Goal: Information Seeking & Learning: Compare options

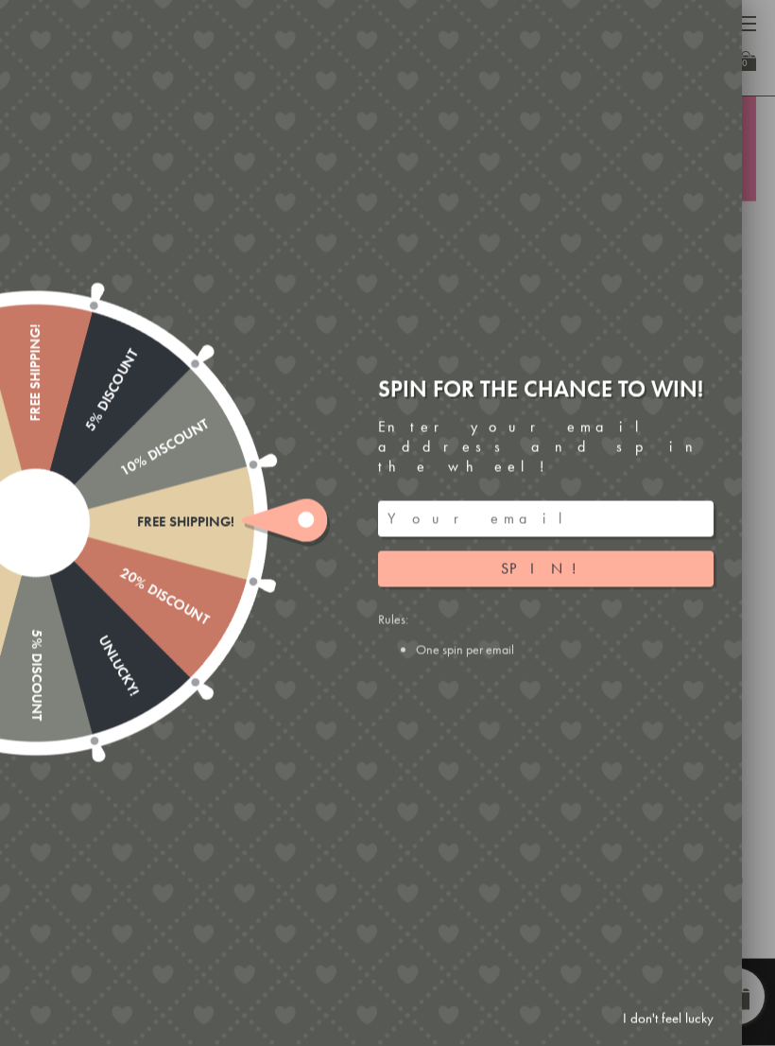
scroll to position [517, 0]
click at [253, 904] on div "Free shipping! 20% Discount Unlucky! 5% Discount 10% Discount Unlucky! 15% Disc…" at bounding box center [264, 523] width 955 height 1046
click at [655, 1036] on link "I don't feel lucky" at bounding box center [669, 1018] width 110 height 35
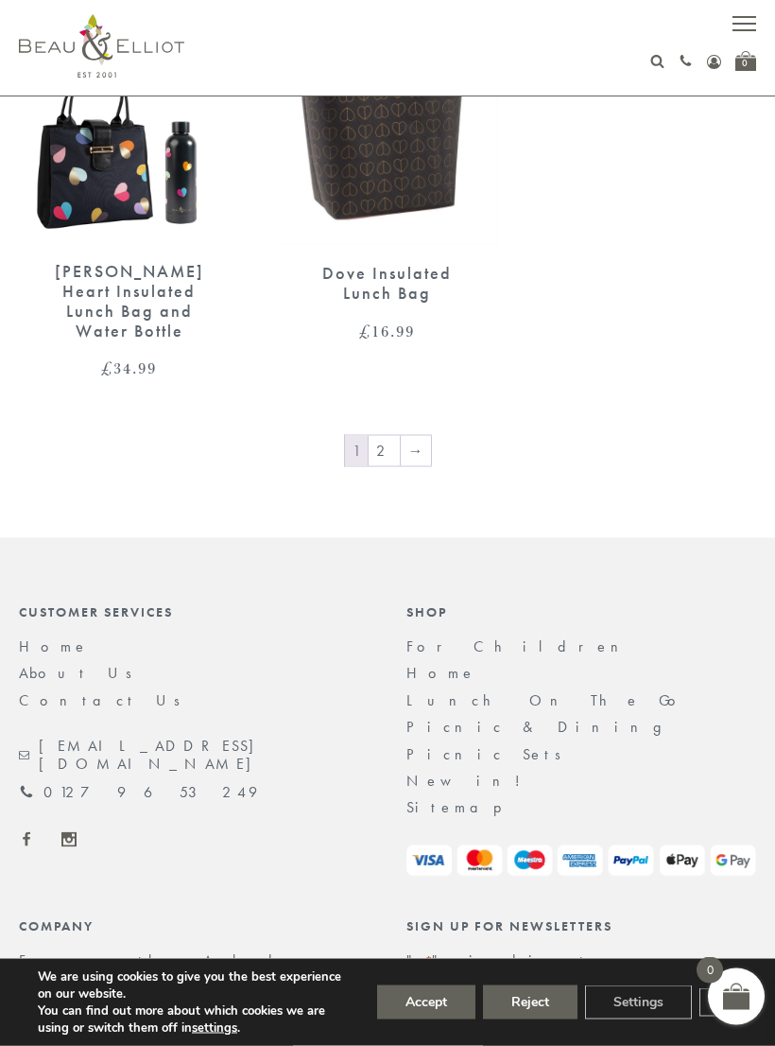
scroll to position [3874, 0]
click at [376, 437] on link "2" at bounding box center [384, 452] width 31 height 30
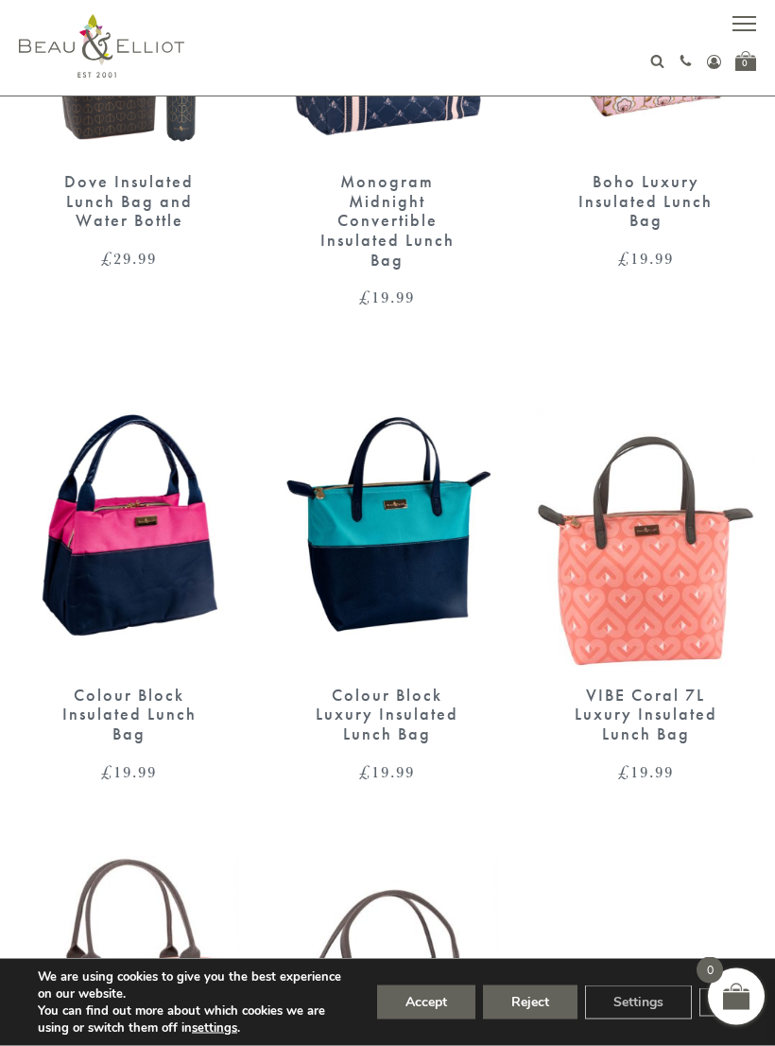
scroll to position [929, 0]
click at [415, 1019] on button "Accept" at bounding box center [426, 1002] width 98 height 34
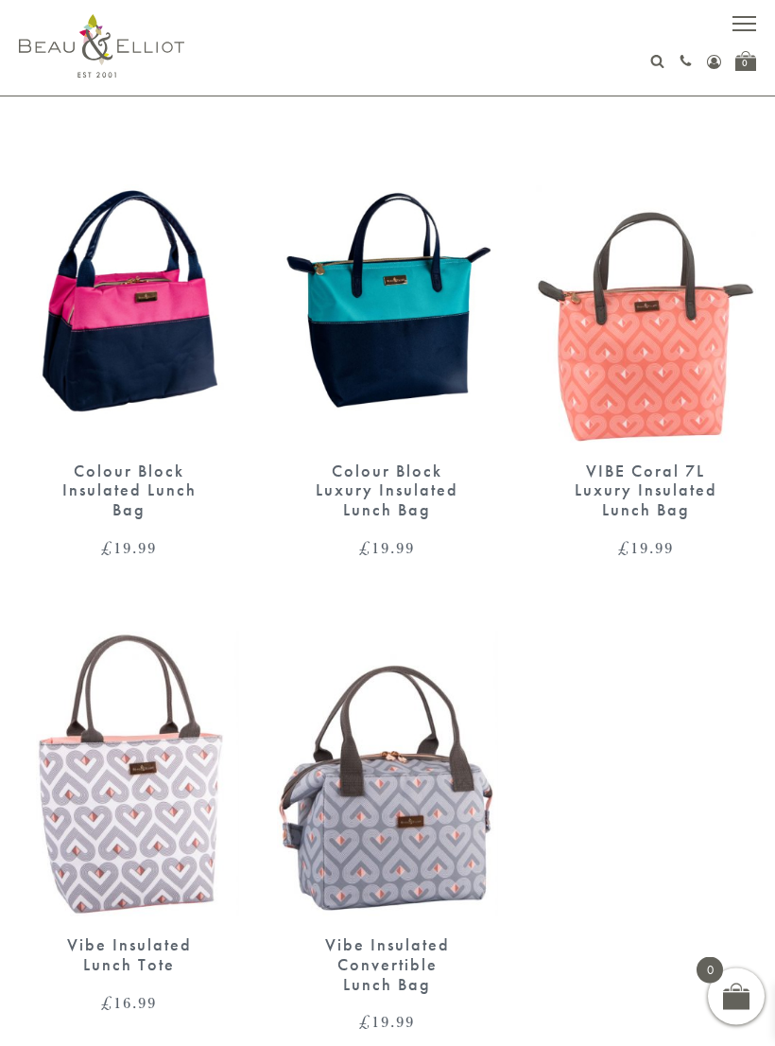
scroll to position [1153, 0]
click at [366, 873] on img at bounding box center [387, 773] width 220 height 285
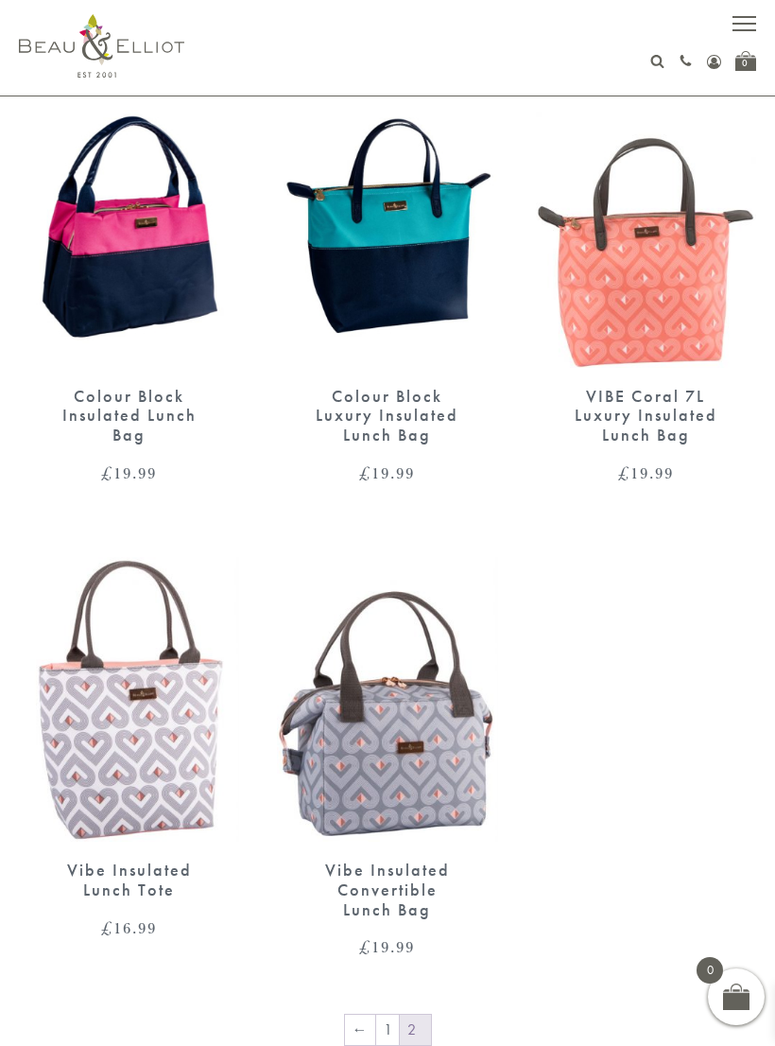
scroll to position [1238, 0]
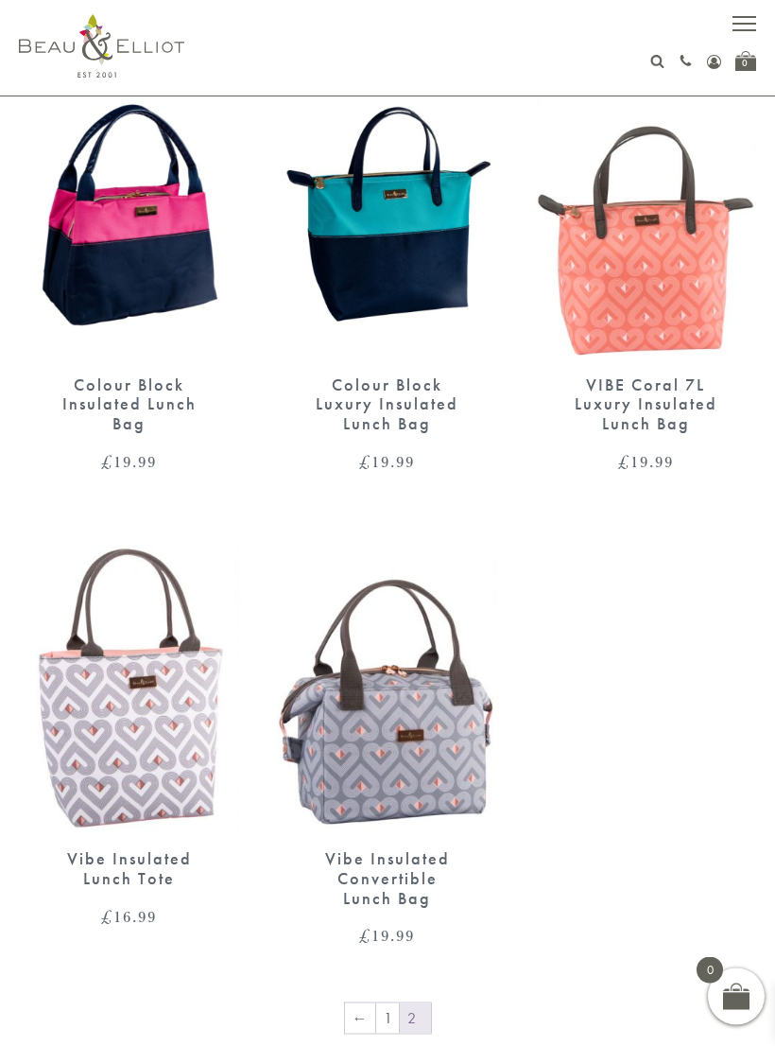
click at [114, 884] on div "Vibe Insulated Lunch Tote £ 16.99" at bounding box center [129, 887] width 220 height 76
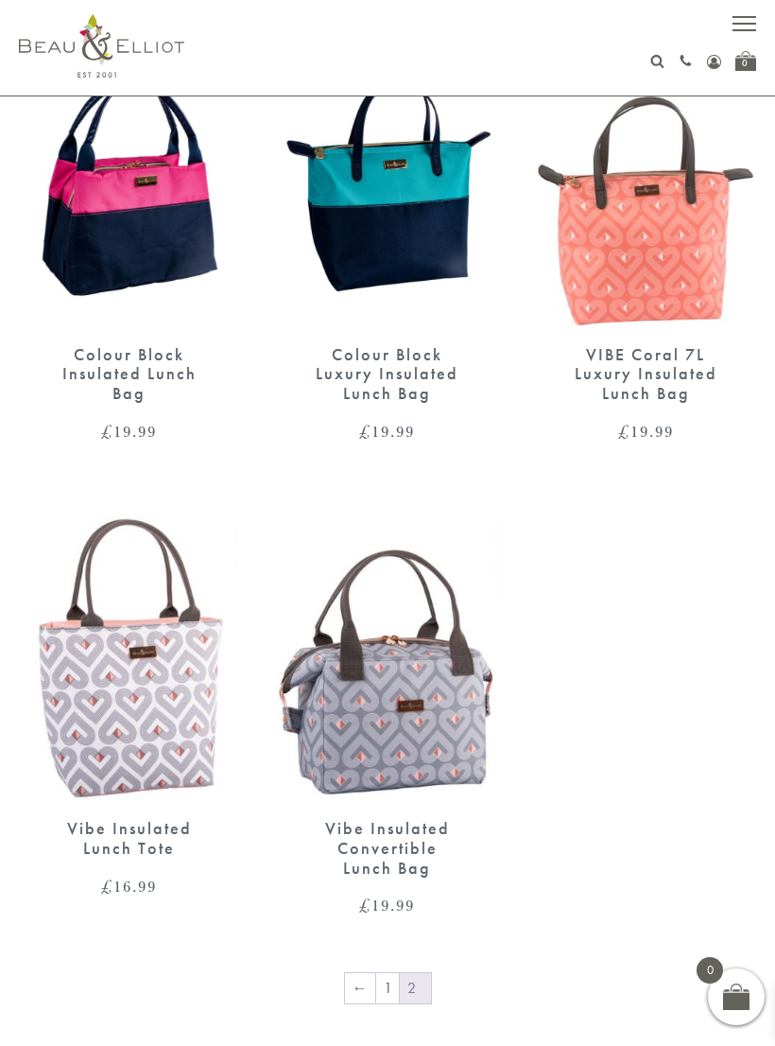
click at [354, 853] on div "Vibe Insulated Convertible Lunch Bag" at bounding box center [387, 848] width 154 height 59
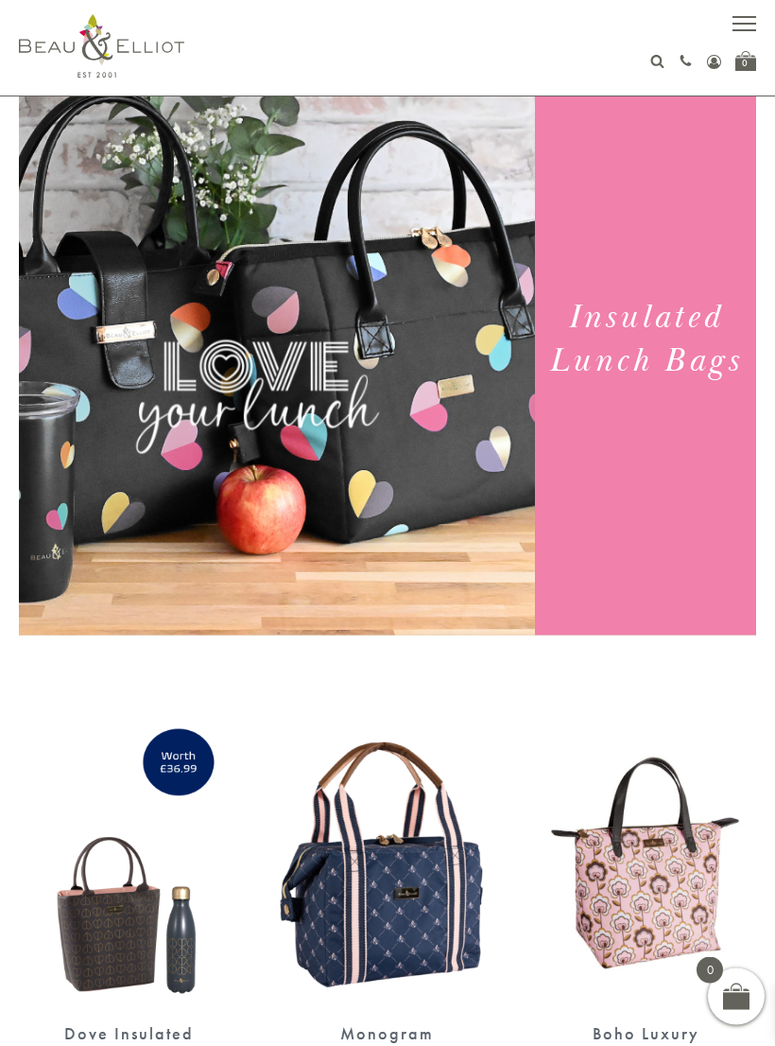
scroll to position [0, 0]
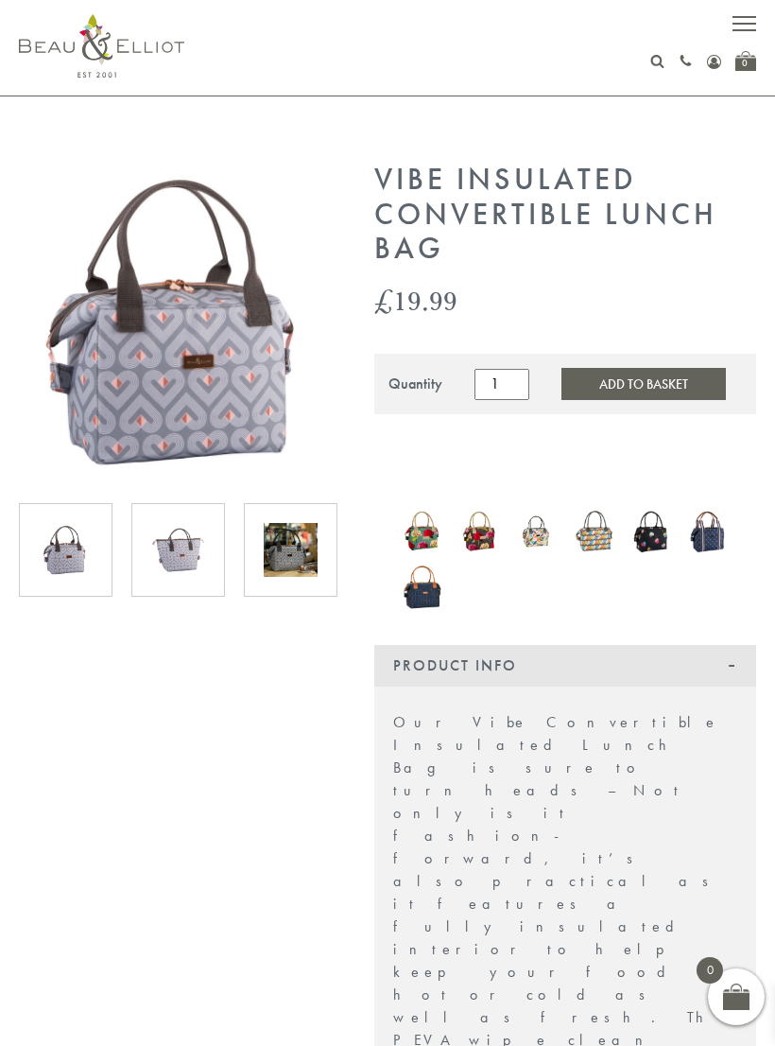
click at [50, 581] on div at bounding box center [66, 550] width 94 height 94
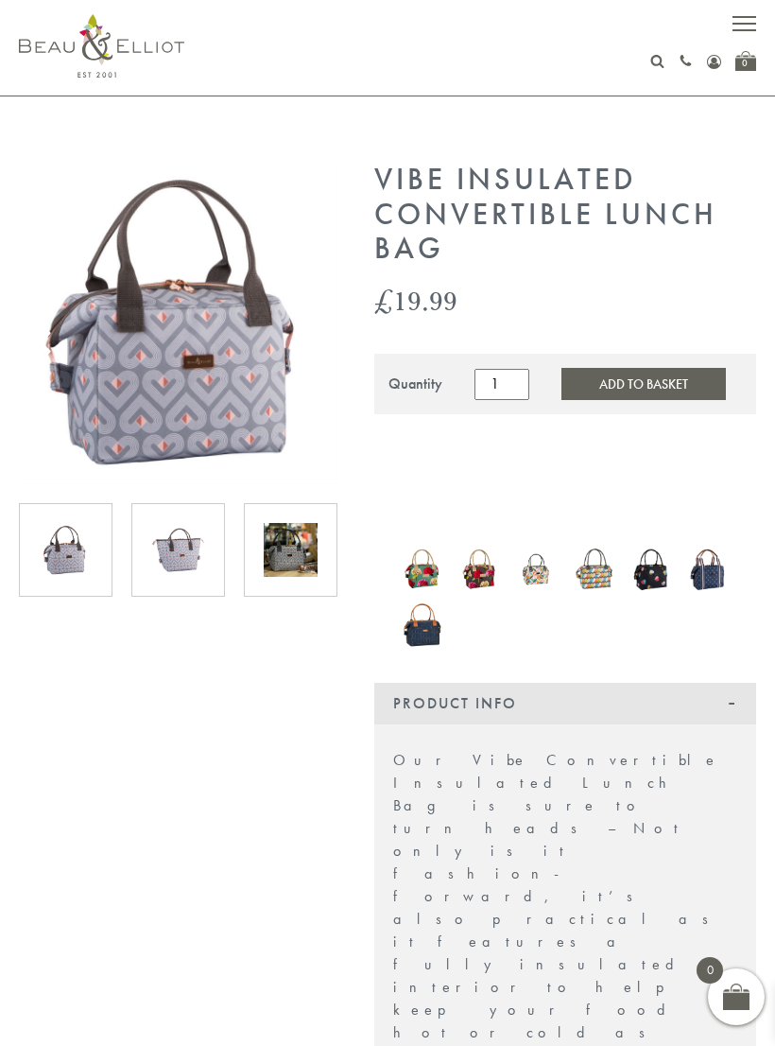
click at [165, 584] on div at bounding box center [178, 550] width 94 height 94
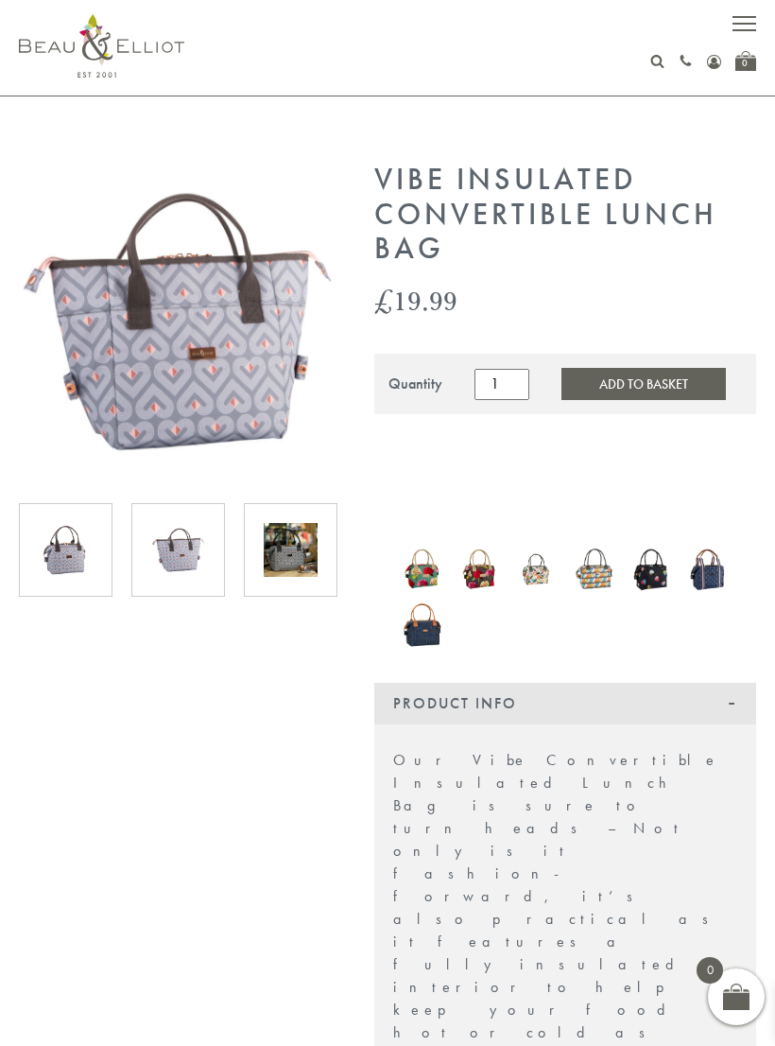
click at [284, 570] on img at bounding box center [291, 550] width 54 height 54
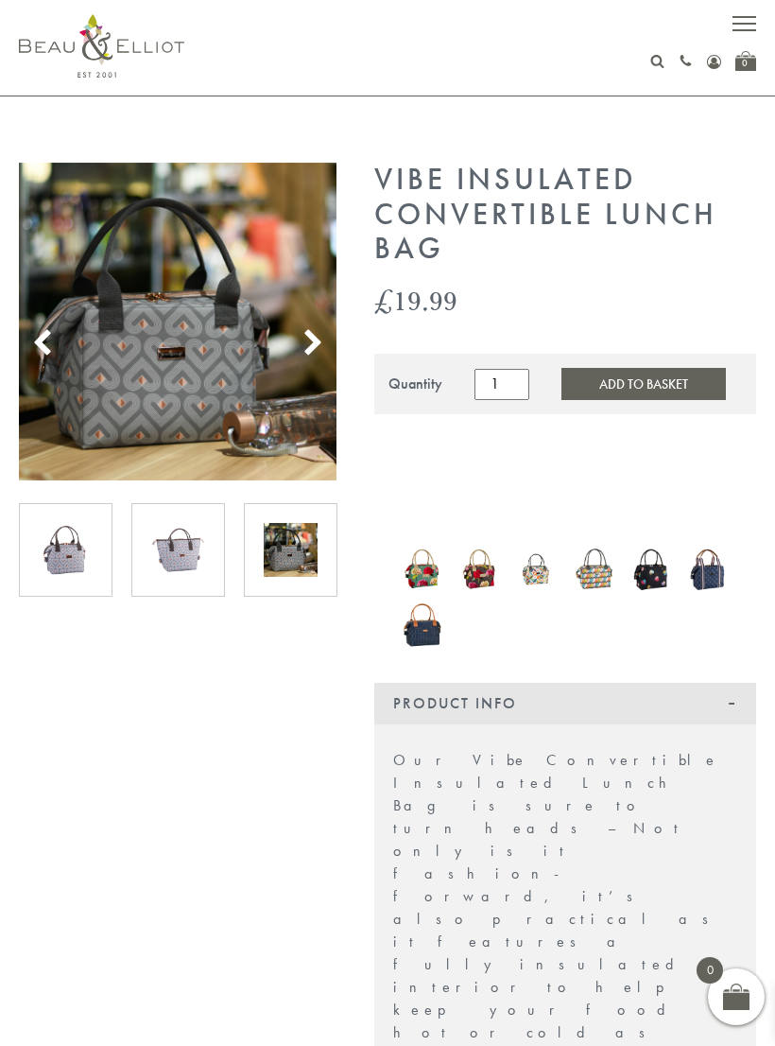
click at [190, 583] on div at bounding box center [178, 550] width 94 height 94
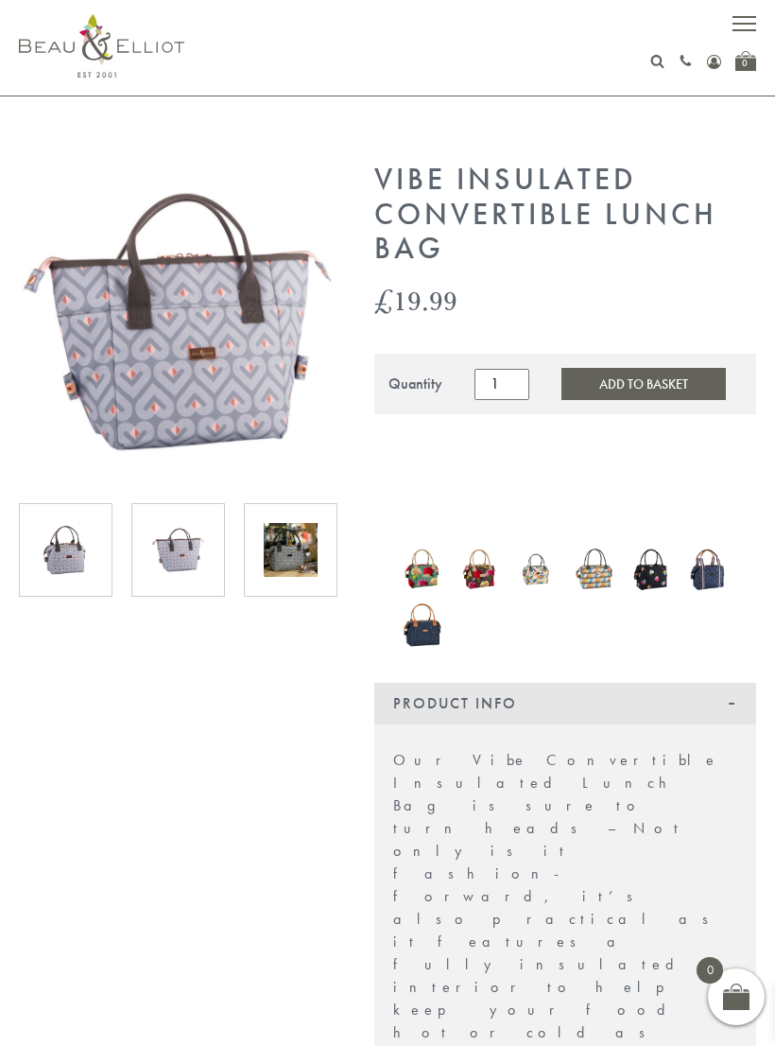
click at [72, 575] on img at bounding box center [66, 550] width 54 height 54
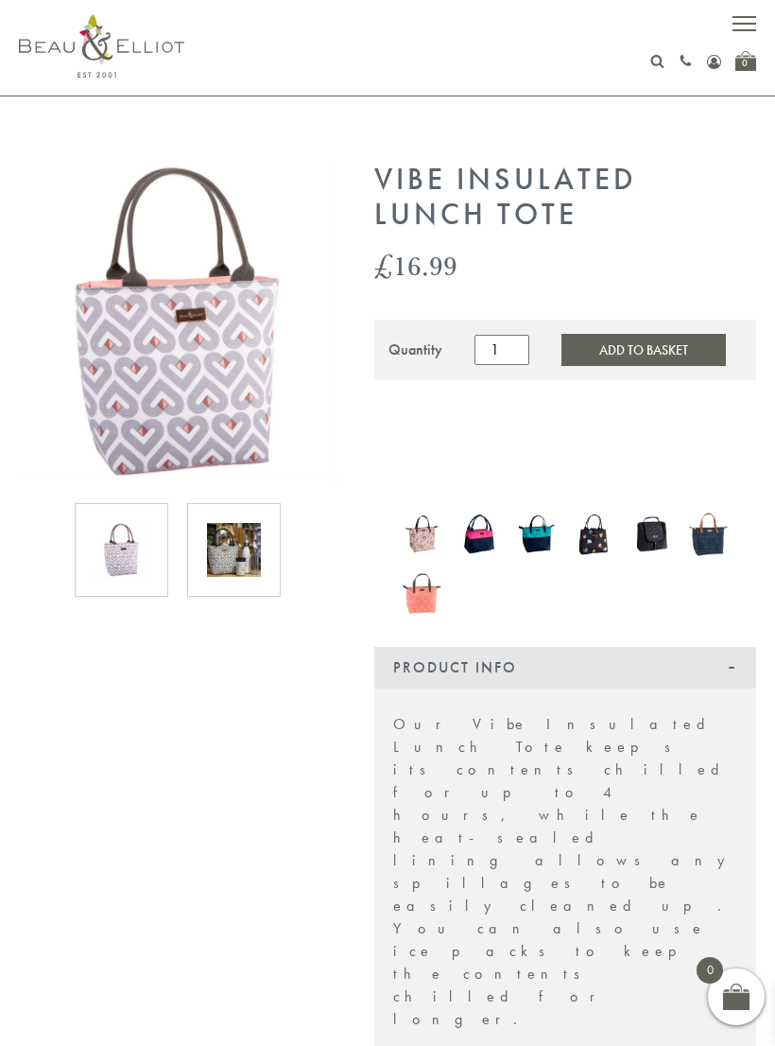
click at [109, 560] on img at bounding box center [122, 550] width 54 height 54
click at [120, 556] on img at bounding box center [122, 550] width 54 height 54
click at [214, 561] on img at bounding box center [234, 550] width 54 height 54
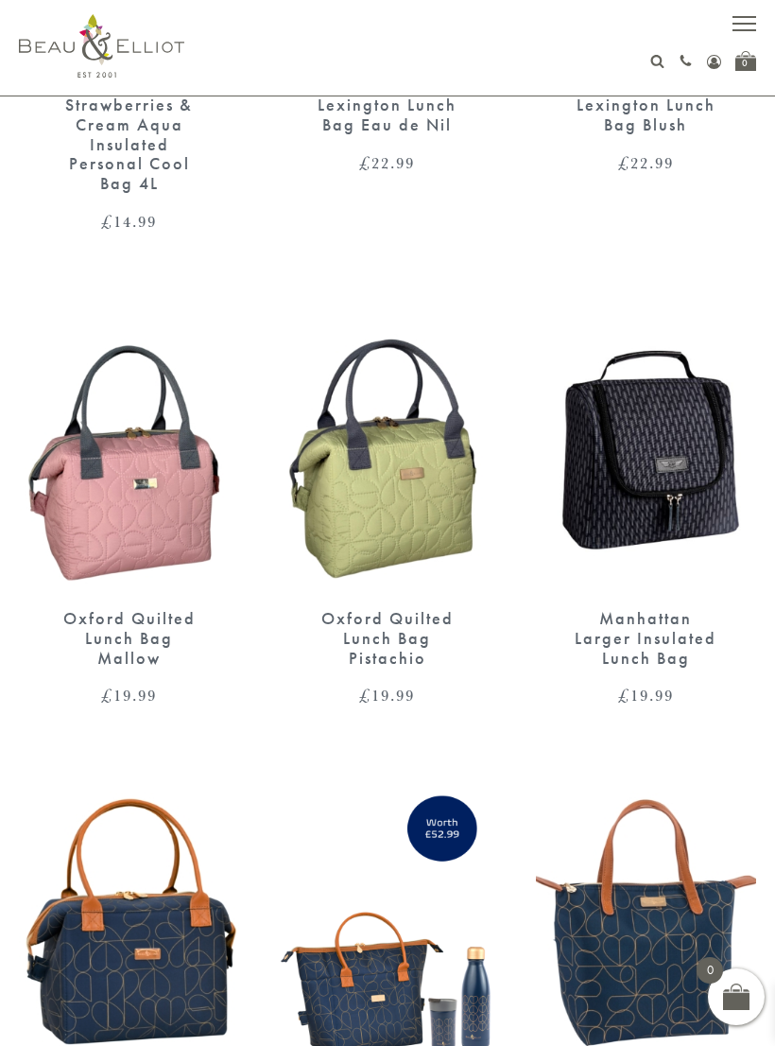
scroll to position [1989, 0]
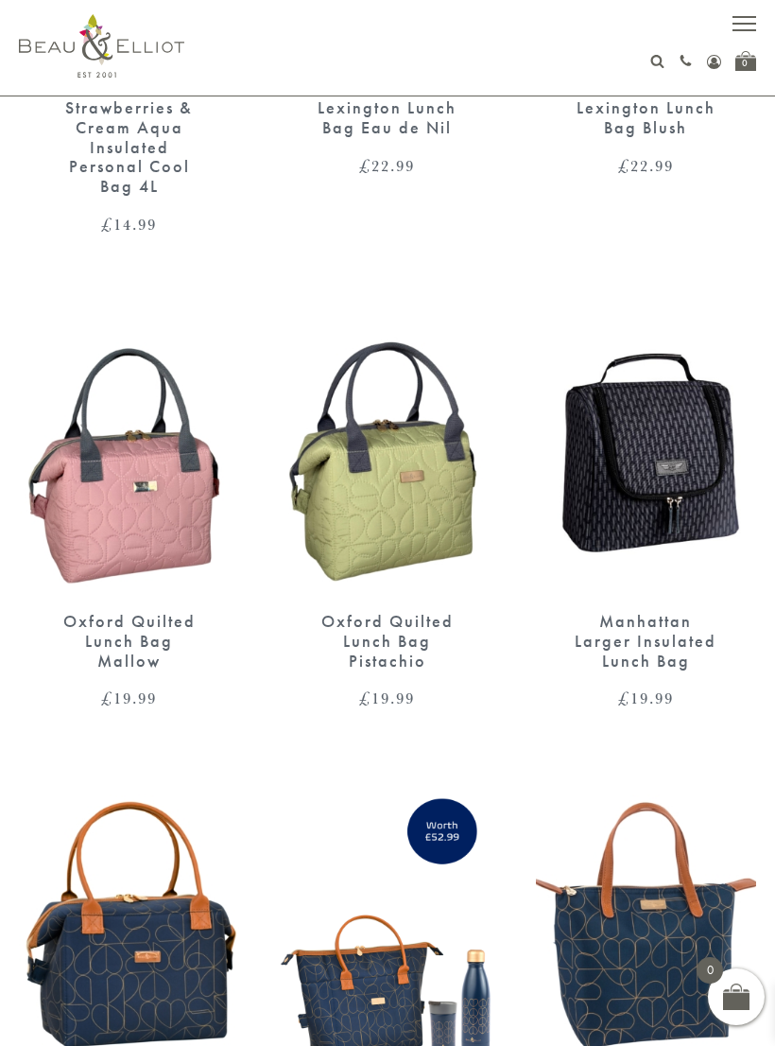
click at [348, 623] on div "Oxford Quilted Lunch Bag Pistachio" at bounding box center [387, 641] width 154 height 59
click at [94, 612] on div "Oxford Quilted Lunch Bag Mallow" at bounding box center [129, 641] width 154 height 59
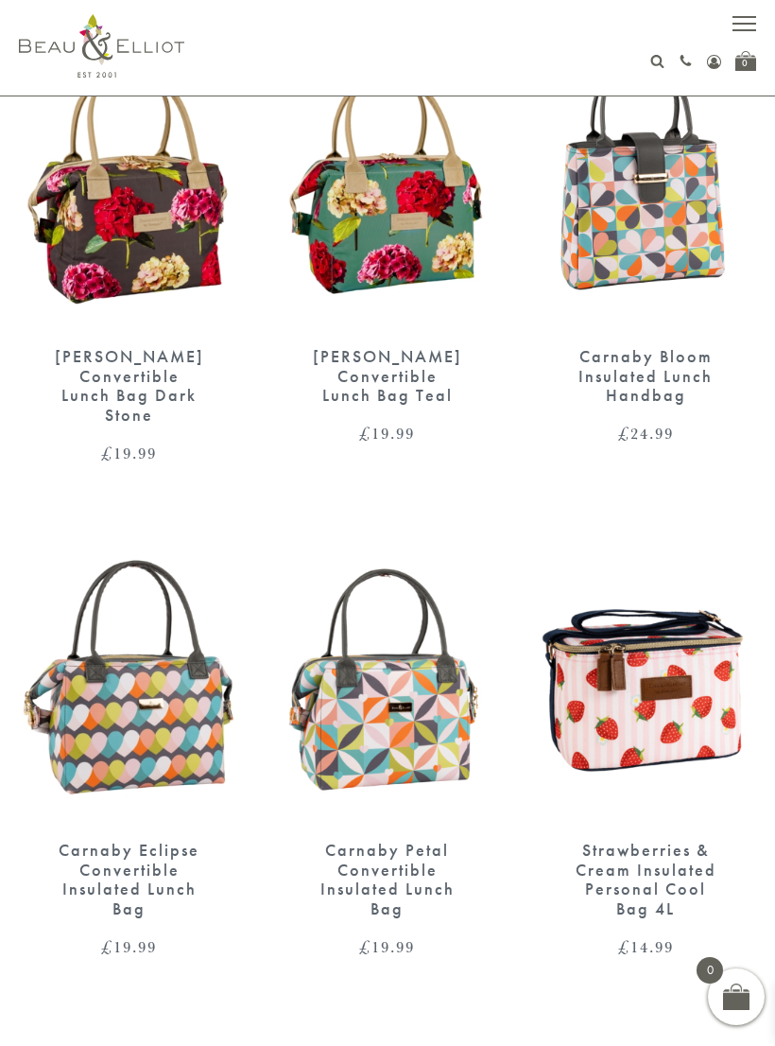
scroll to position [858, 0]
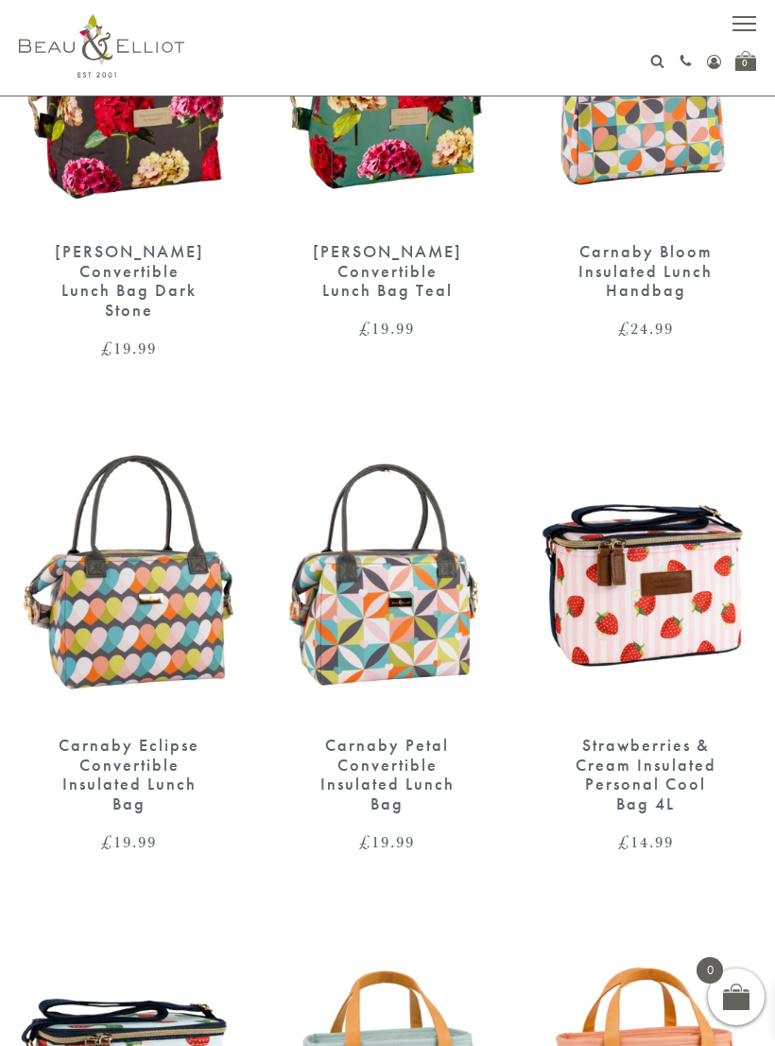
click at [357, 747] on div "Carnaby Petal Convertible Insulated Lunch Bag" at bounding box center [387, 775] width 154 height 78
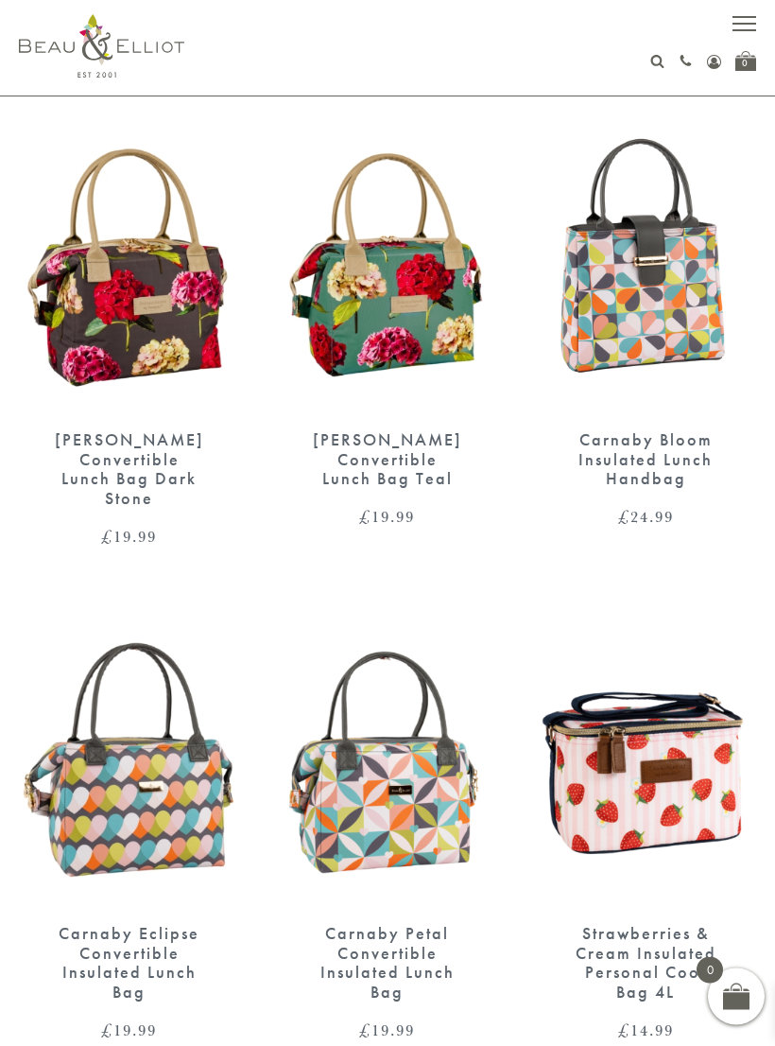
scroll to position [670, 0]
click at [626, 452] on div "Carnaby Bloom Insulated Lunch Handbag" at bounding box center [646, 458] width 154 height 59
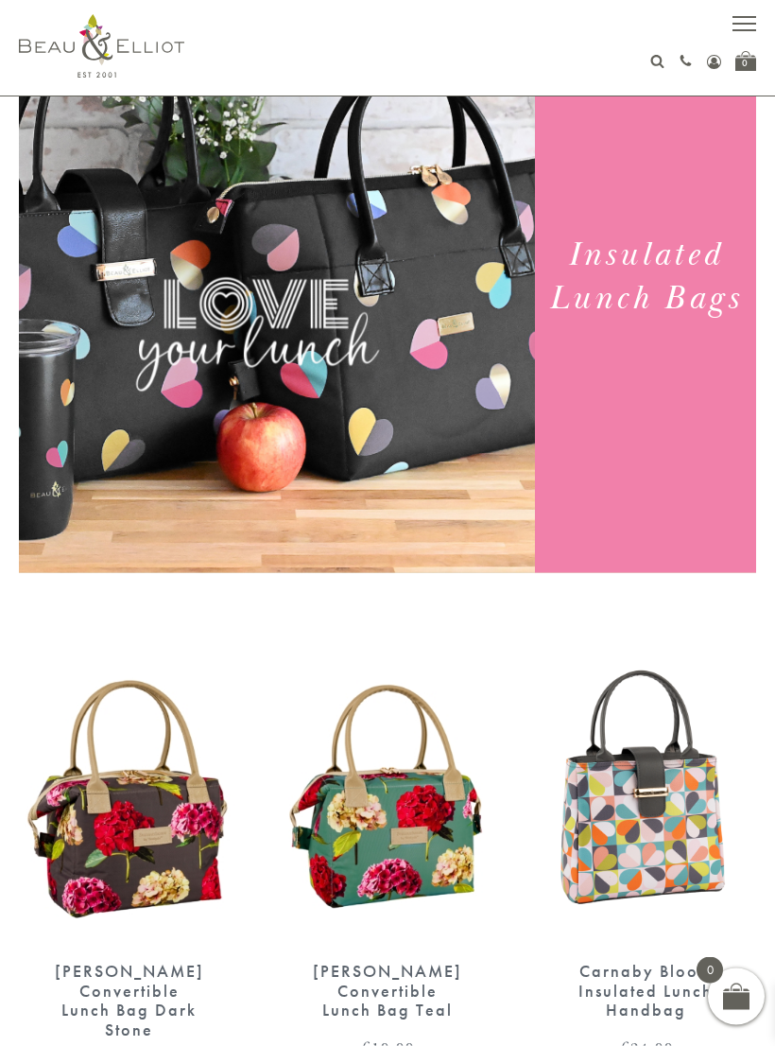
scroll to position [0, 0]
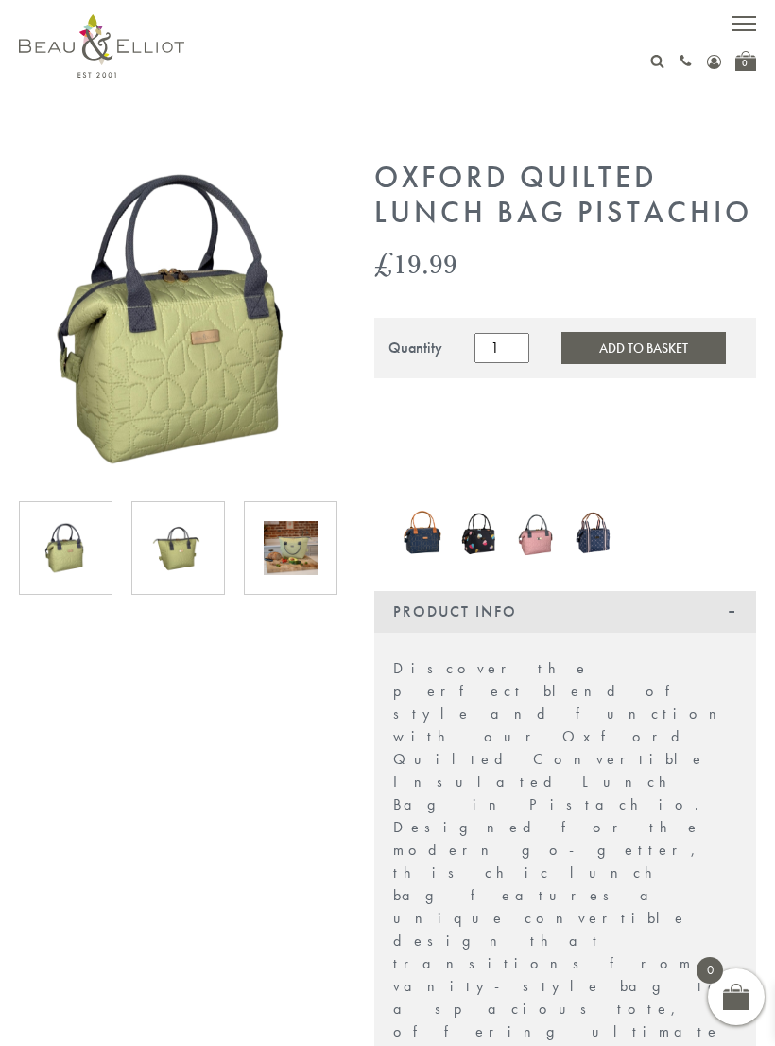
scroll to position [22, 0]
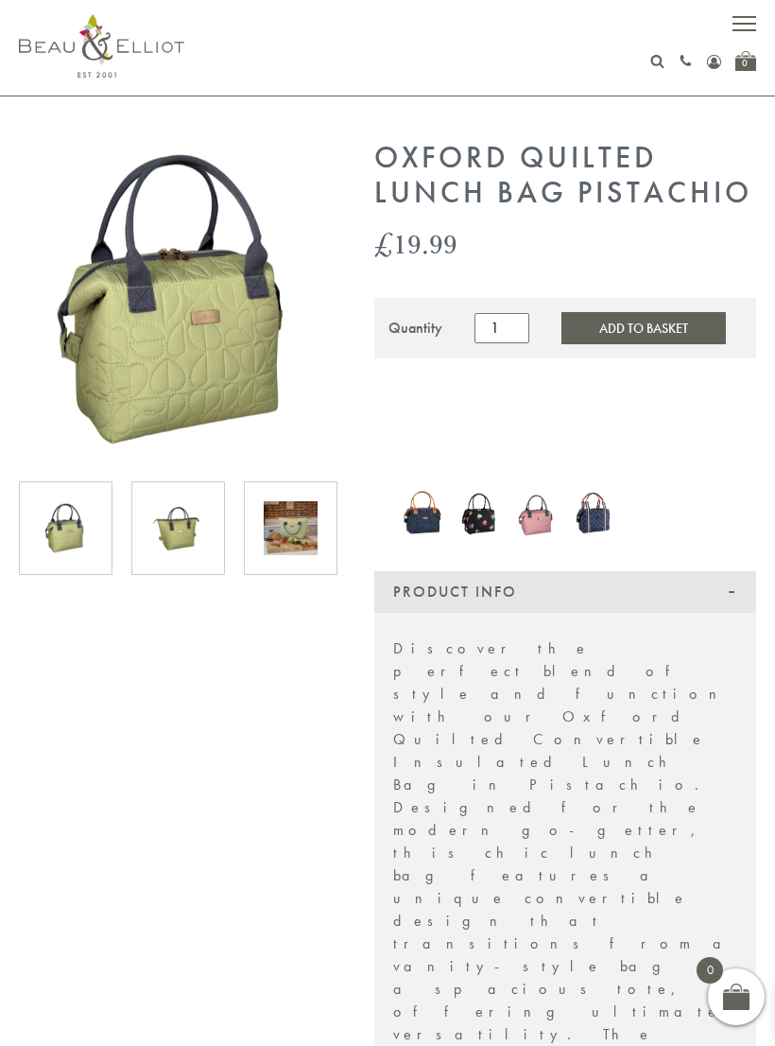
click at [59, 543] on img at bounding box center [66, 528] width 54 height 54
click at [160, 548] on img at bounding box center [178, 528] width 54 height 54
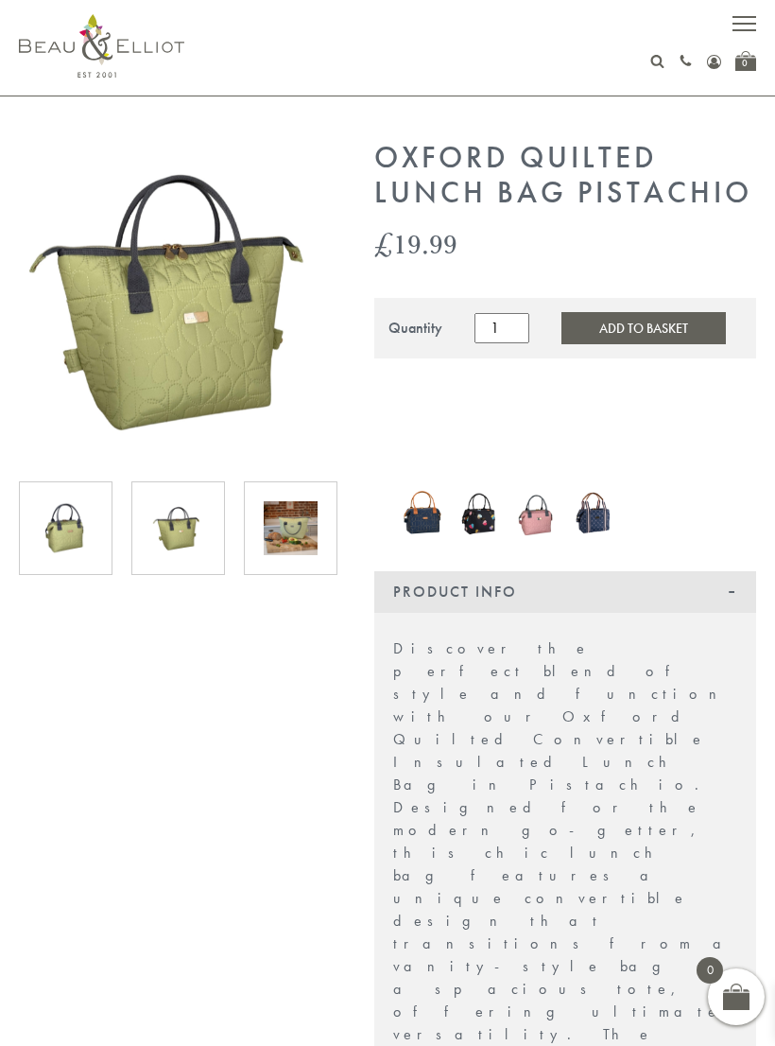
click at [66, 546] on img at bounding box center [66, 528] width 54 height 54
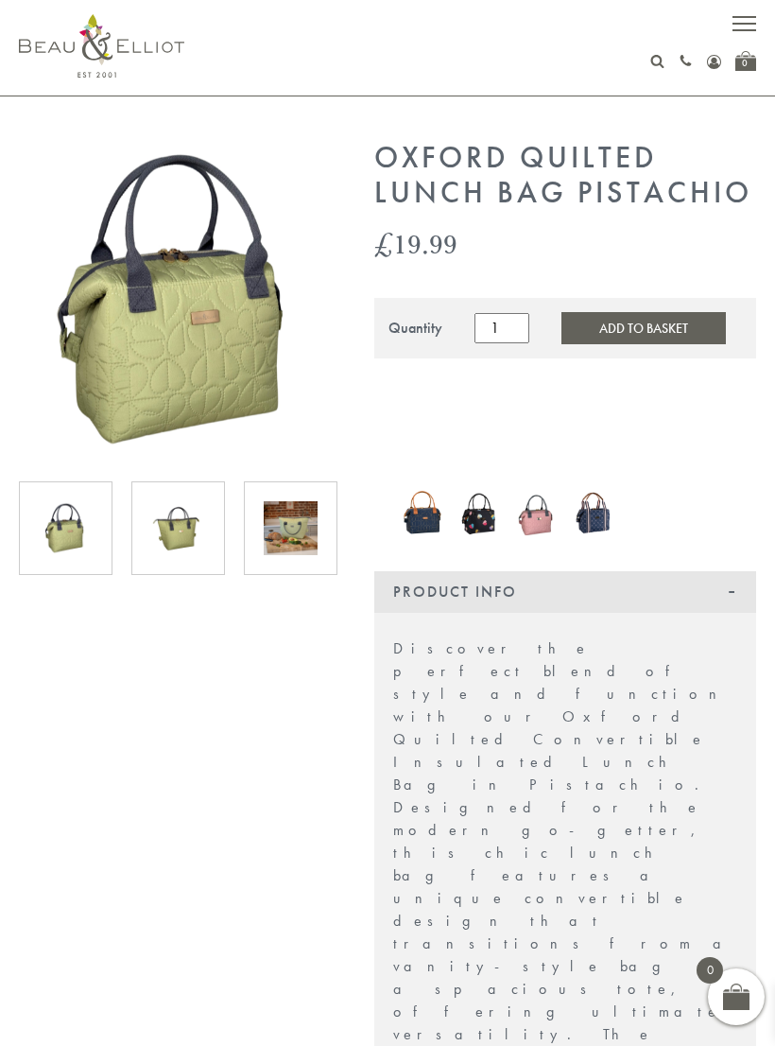
click at [171, 542] on img at bounding box center [178, 528] width 54 height 54
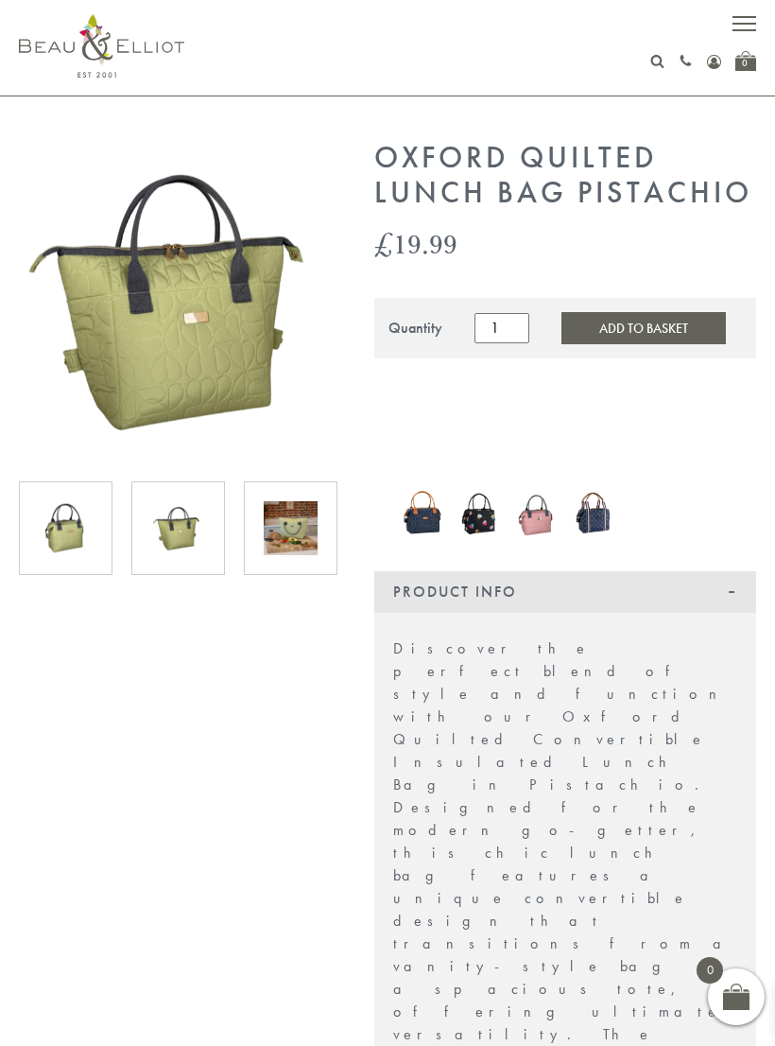
click at [275, 538] on img at bounding box center [291, 528] width 54 height 54
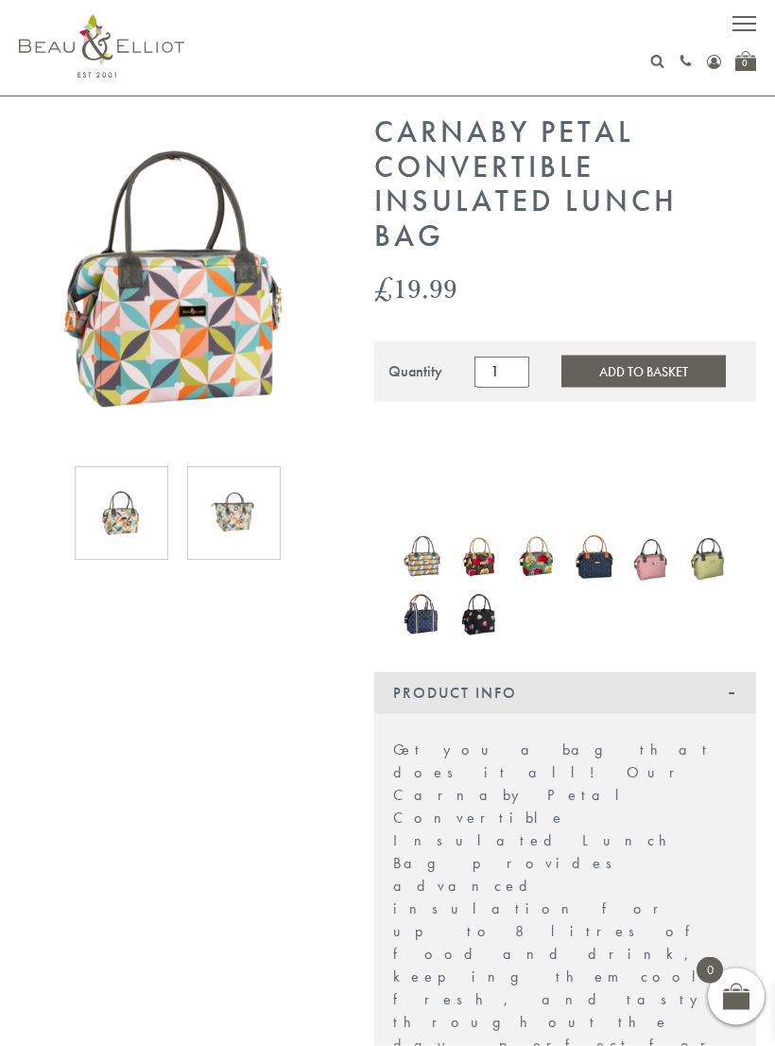
scroll to position [46, 0]
click at [114, 541] on div at bounding box center [122, 515] width 94 height 94
click at [216, 527] on img at bounding box center [234, 515] width 54 height 54
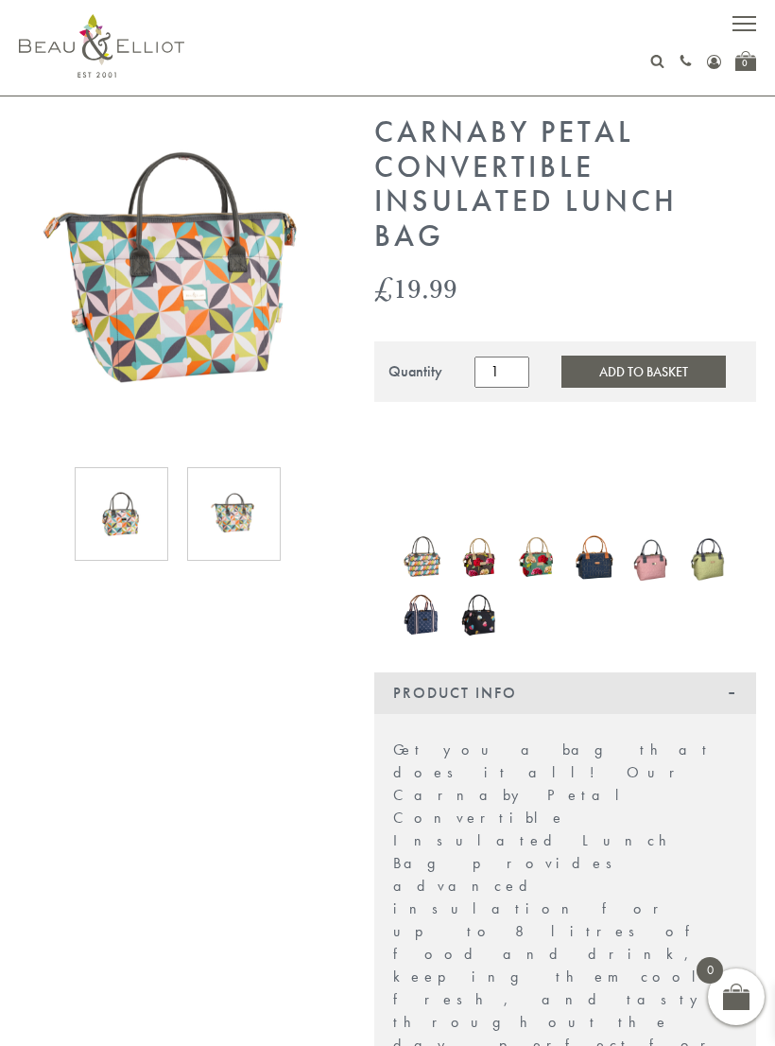
click at [116, 522] on img at bounding box center [122, 514] width 54 height 54
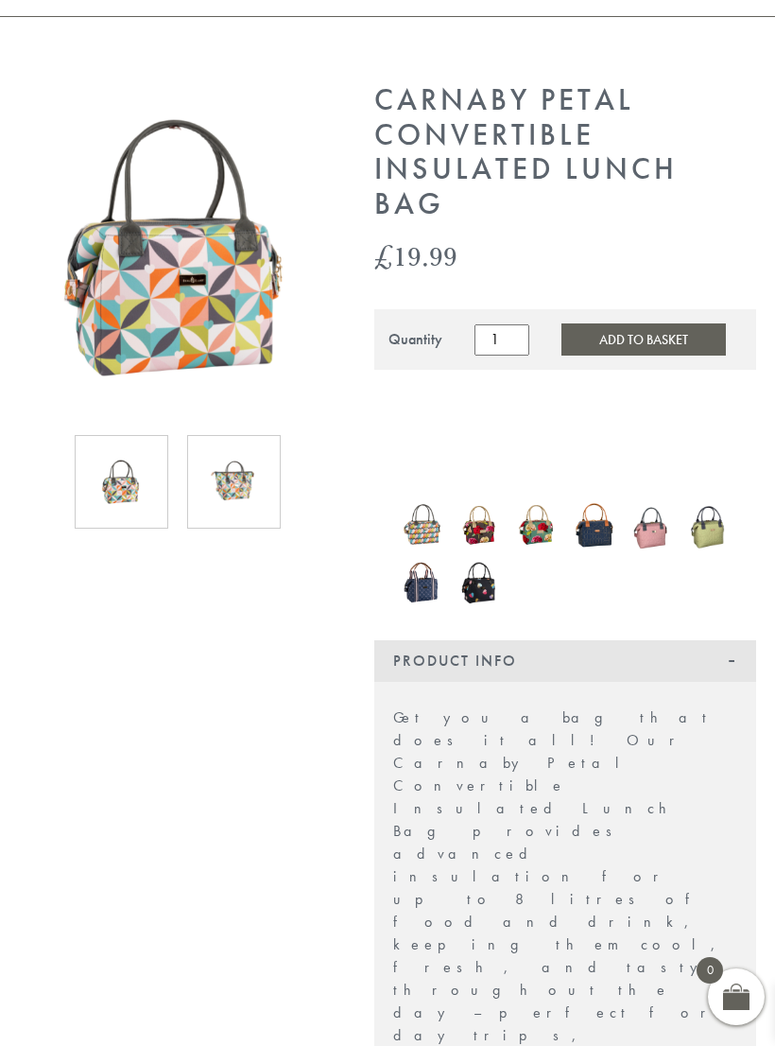
scroll to position [0, 0]
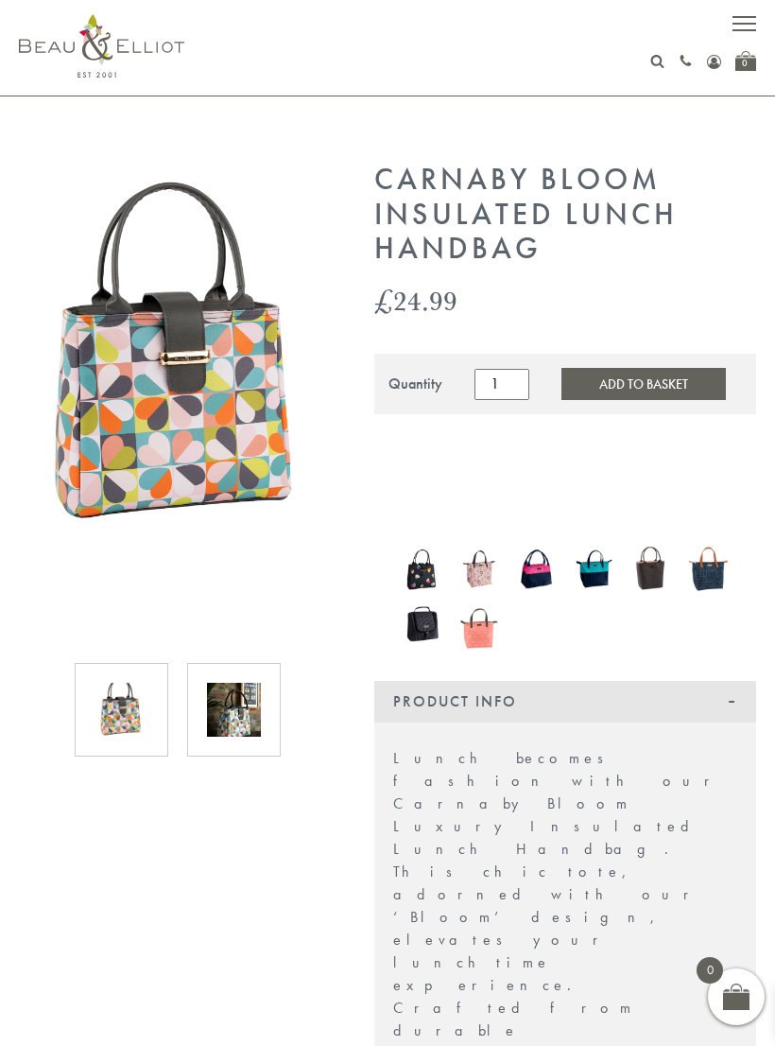
click at [107, 717] on img at bounding box center [122, 710] width 54 height 54
click at [222, 716] on img at bounding box center [234, 710] width 54 height 54
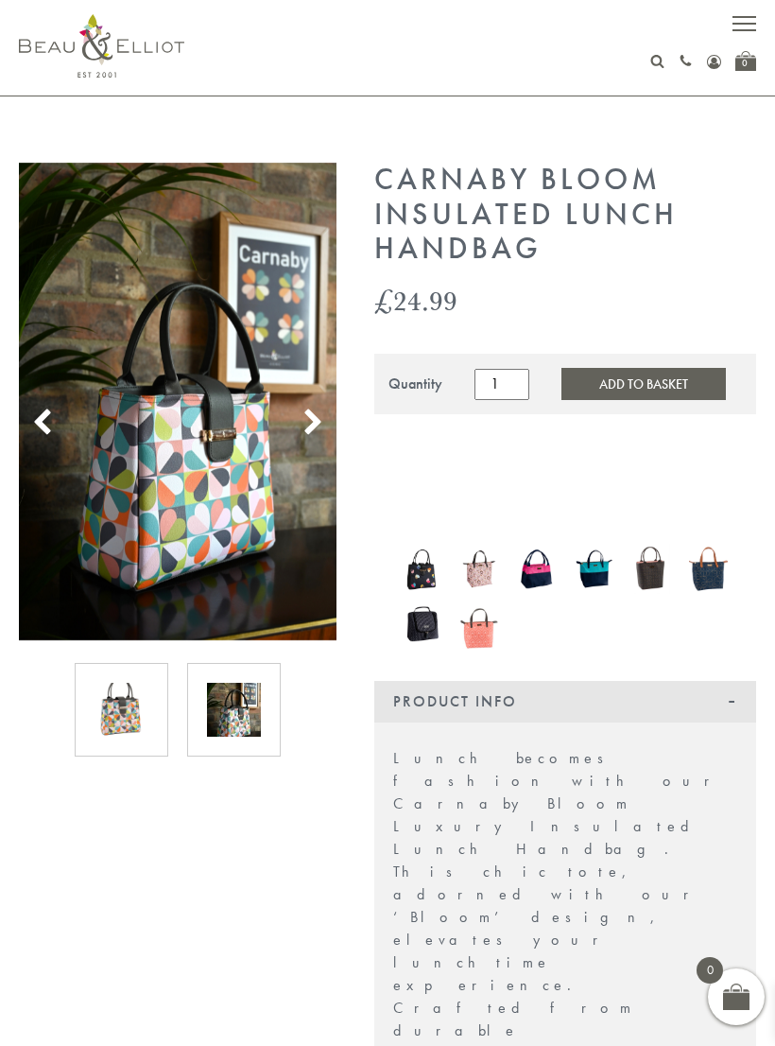
click at [123, 729] on img at bounding box center [122, 710] width 54 height 54
